Goal: Use online tool/utility: Use online tool/utility

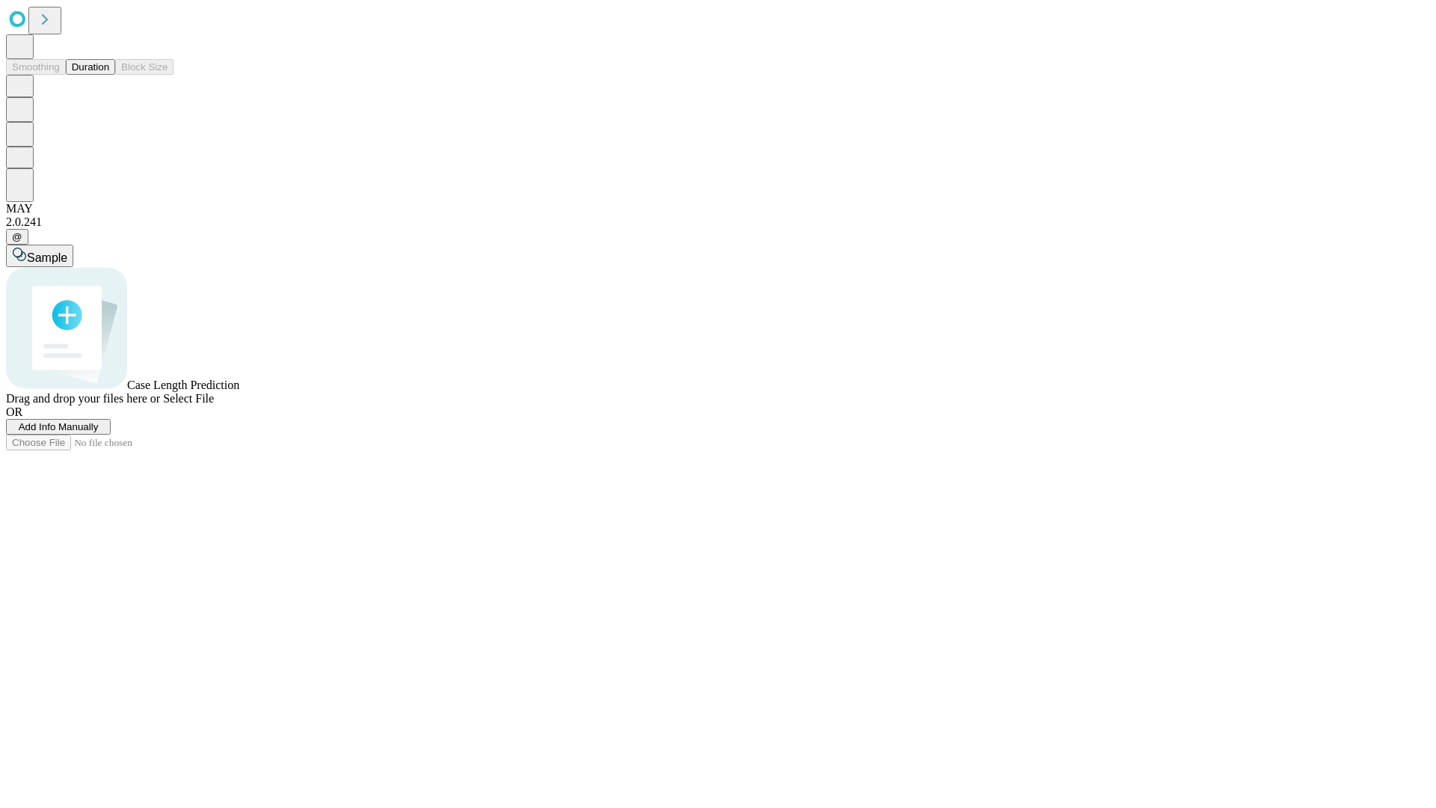
click at [214, 405] on span "Select File" at bounding box center [188, 398] width 51 height 13
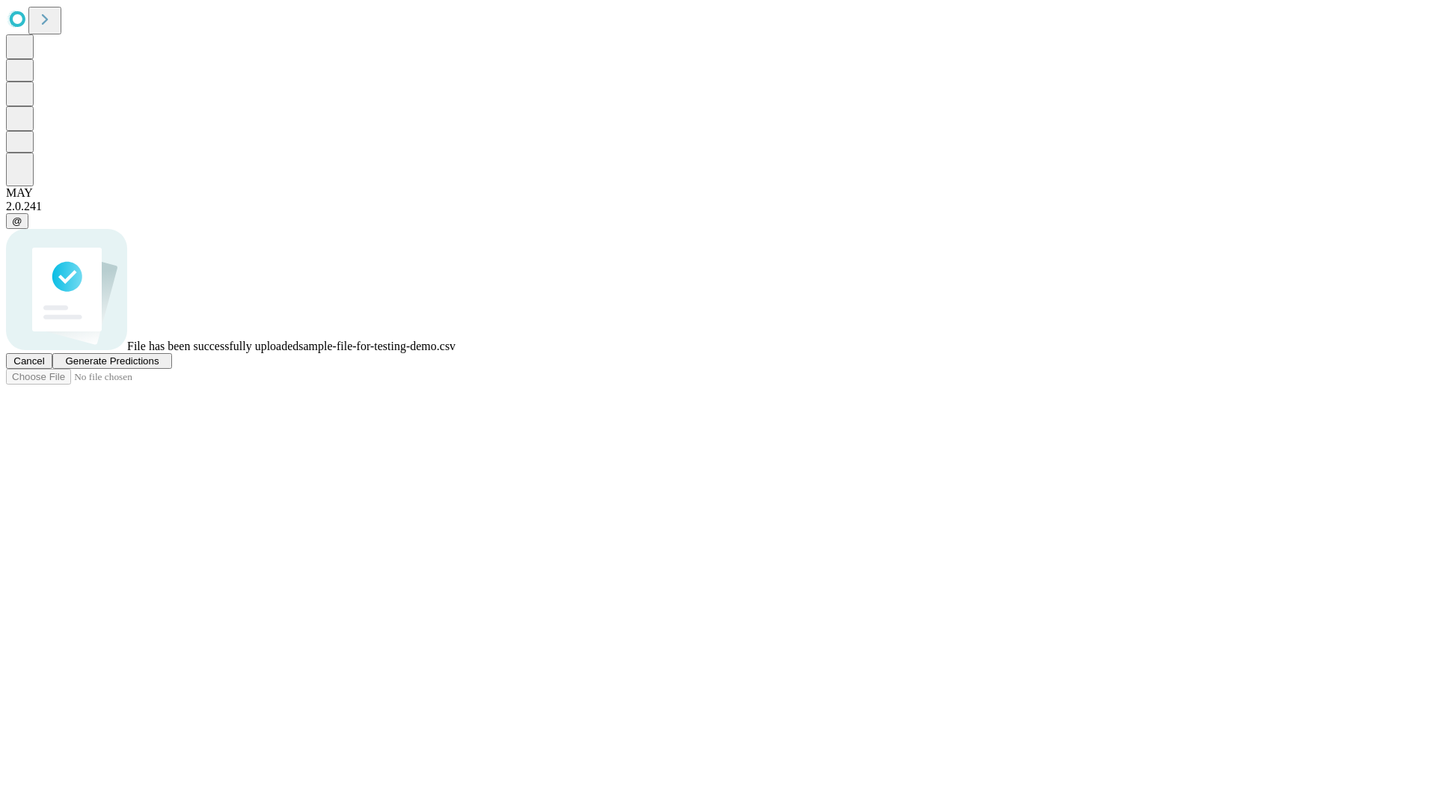
click at [159, 366] on span "Generate Predictions" at bounding box center [111, 360] width 93 height 11
